Goal: Information Seeking & Learning: Learn about a topic

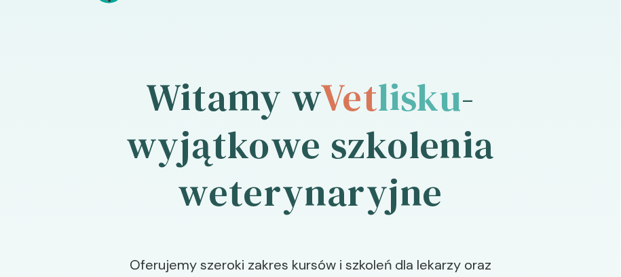
scroll to position [53, 0]
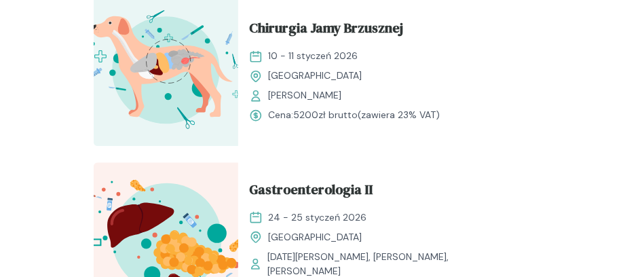
scroll to position [2390, 0]
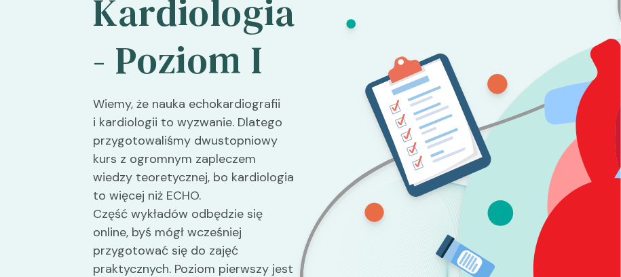
scroll to position [159, 0]
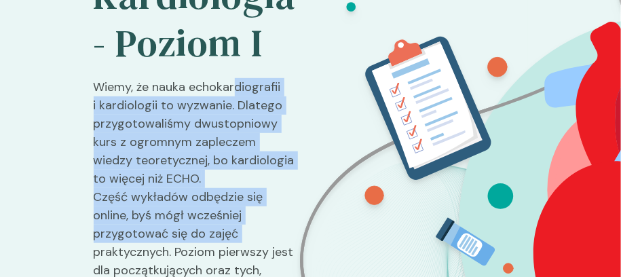
drag, startPoint x: 202, startPoint y: 46, endPoint x: 210, endPoint y: 146, distance: 100.0
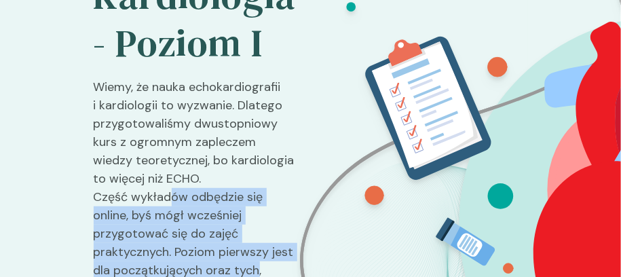
drag, startPoint x: 165, startPoint y: 124, endPoint x: 161, endPoint y: 183, distance: 59.2
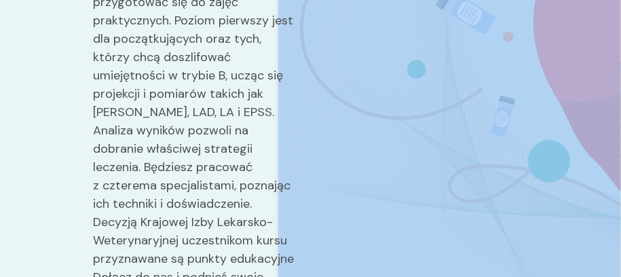
scroll to position [395, 0]
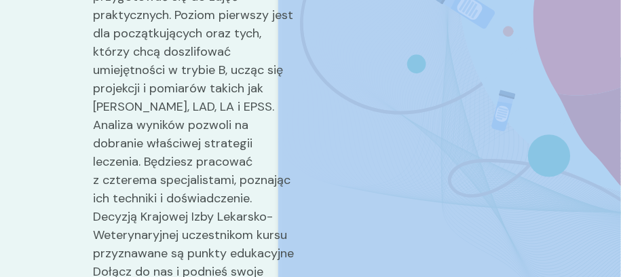
drag, startPoint x: 185, startPoint y: 52, endPoint x: 212, endPoint y: 195, distance: 145.7
click at [233, 161] on p "Wiemy, że nauka echokardiografii i kardiologii to wyzwanie. Dlatego przygotowal…" at bounding box center [195, 93] width 202 height 505
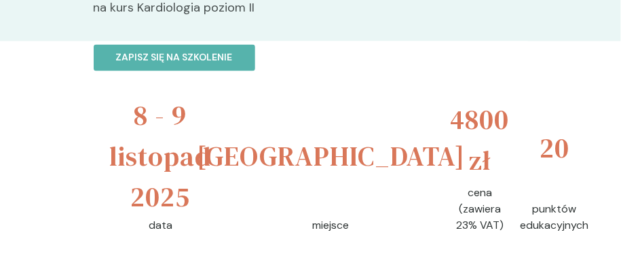
scroll to position [661, 0]
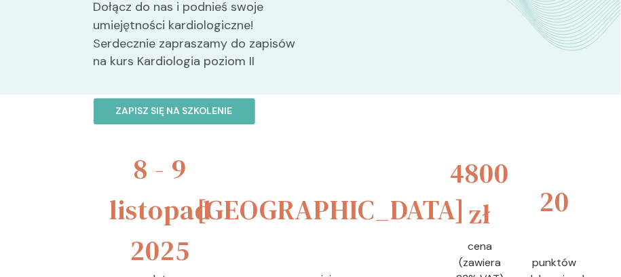
drag, startPoint x: 321, startPoint y: 58, endPoint x: 443, endPoint y: 113, distance: 133.9
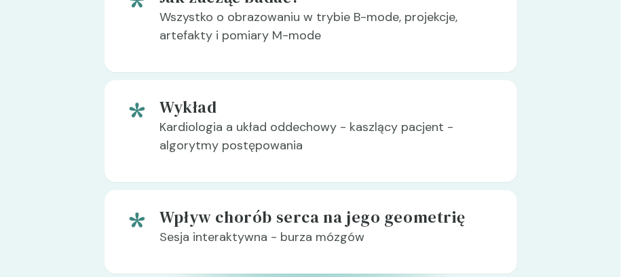
scroll to position [1245, 0]
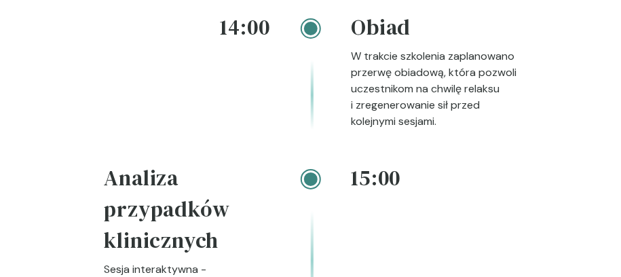
scroll to position [2815, 0]
